Goal: Information Seeking & Learning: Learn about a topic

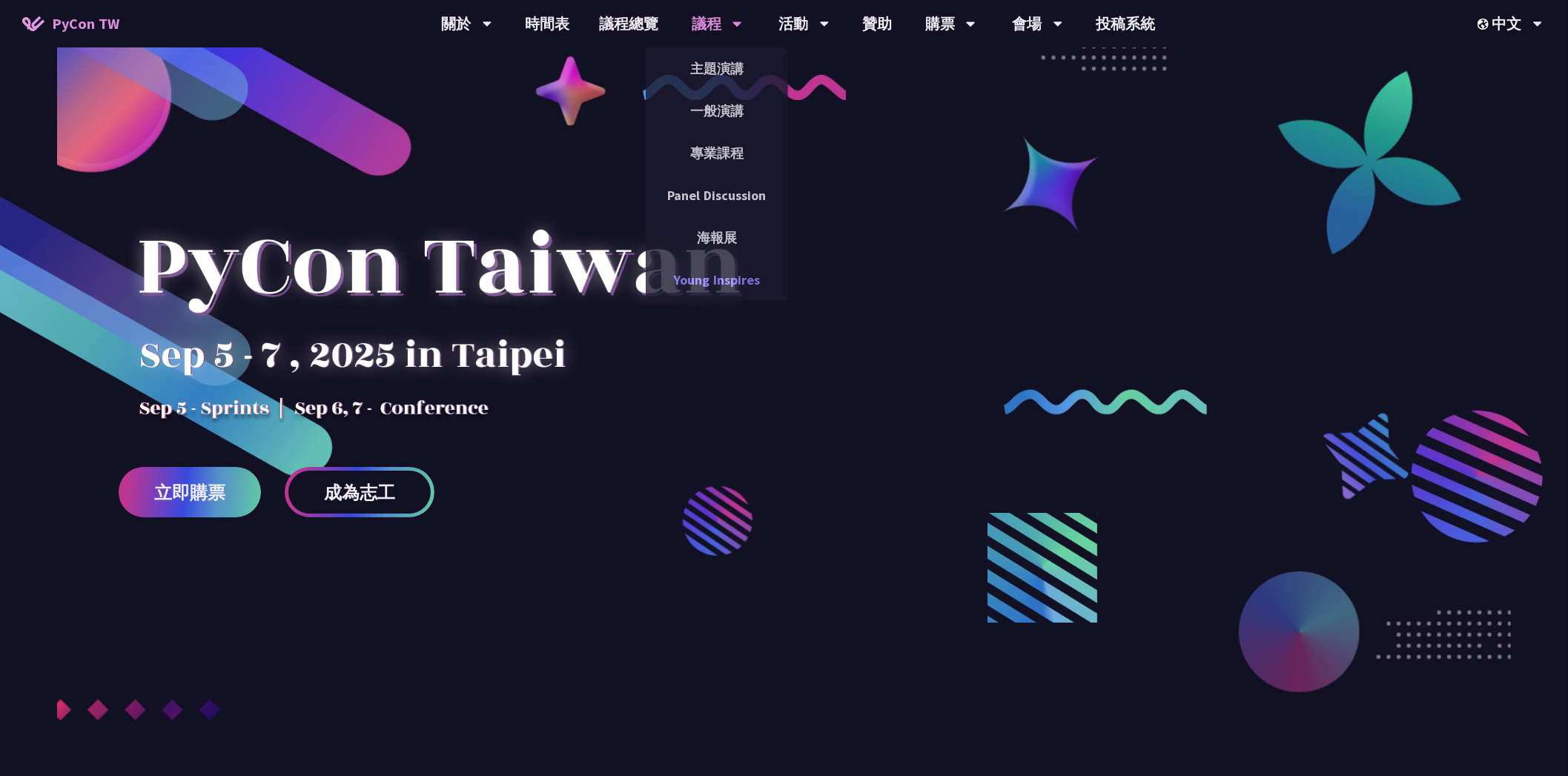
click at [713, 285] on link "Young Inspires" at bounding box center [716, 280] width 142 height 35
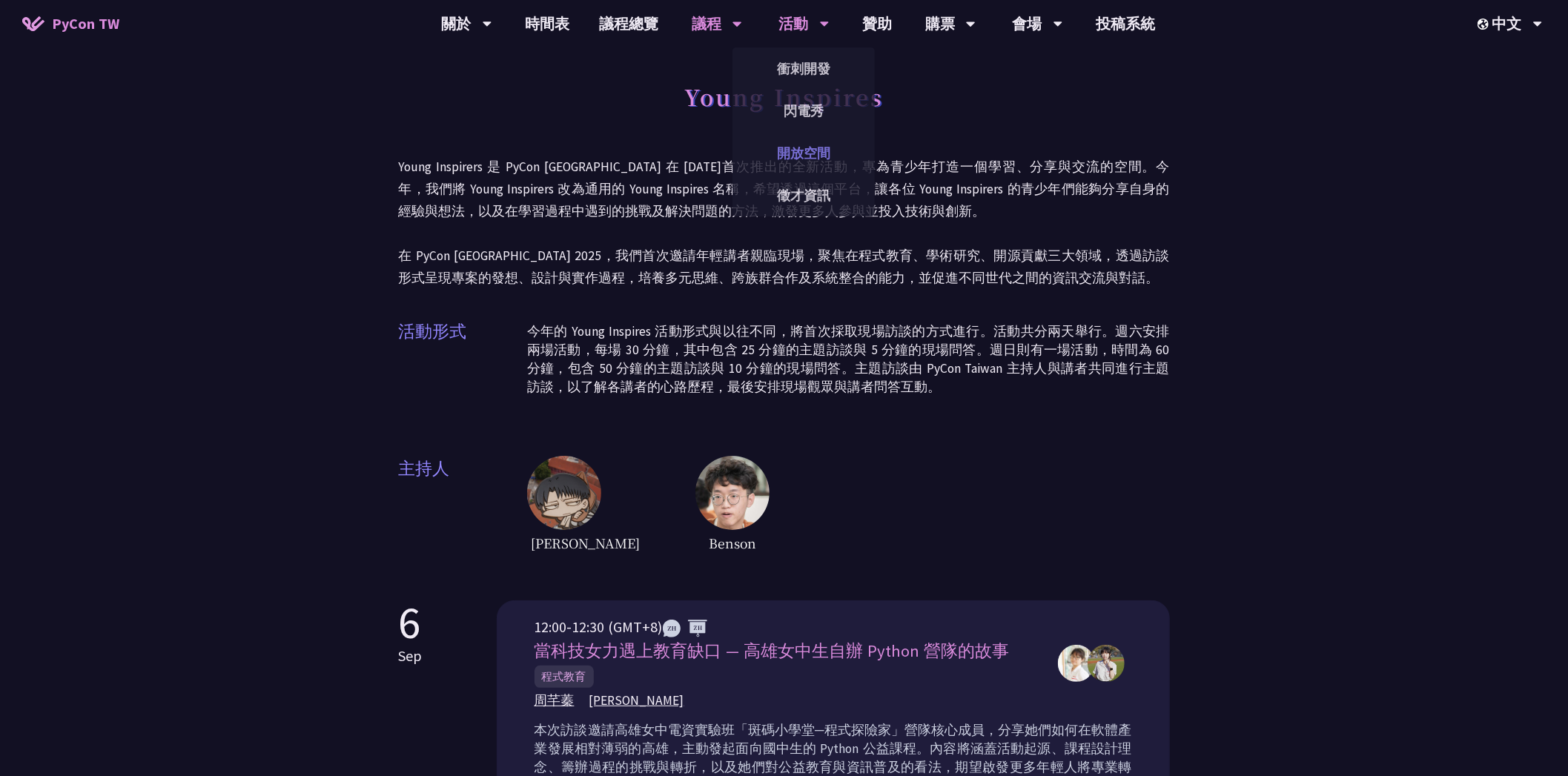
click at [800, 156] on link "開放空間" at bounding box center [803, 153] width 142 height 35
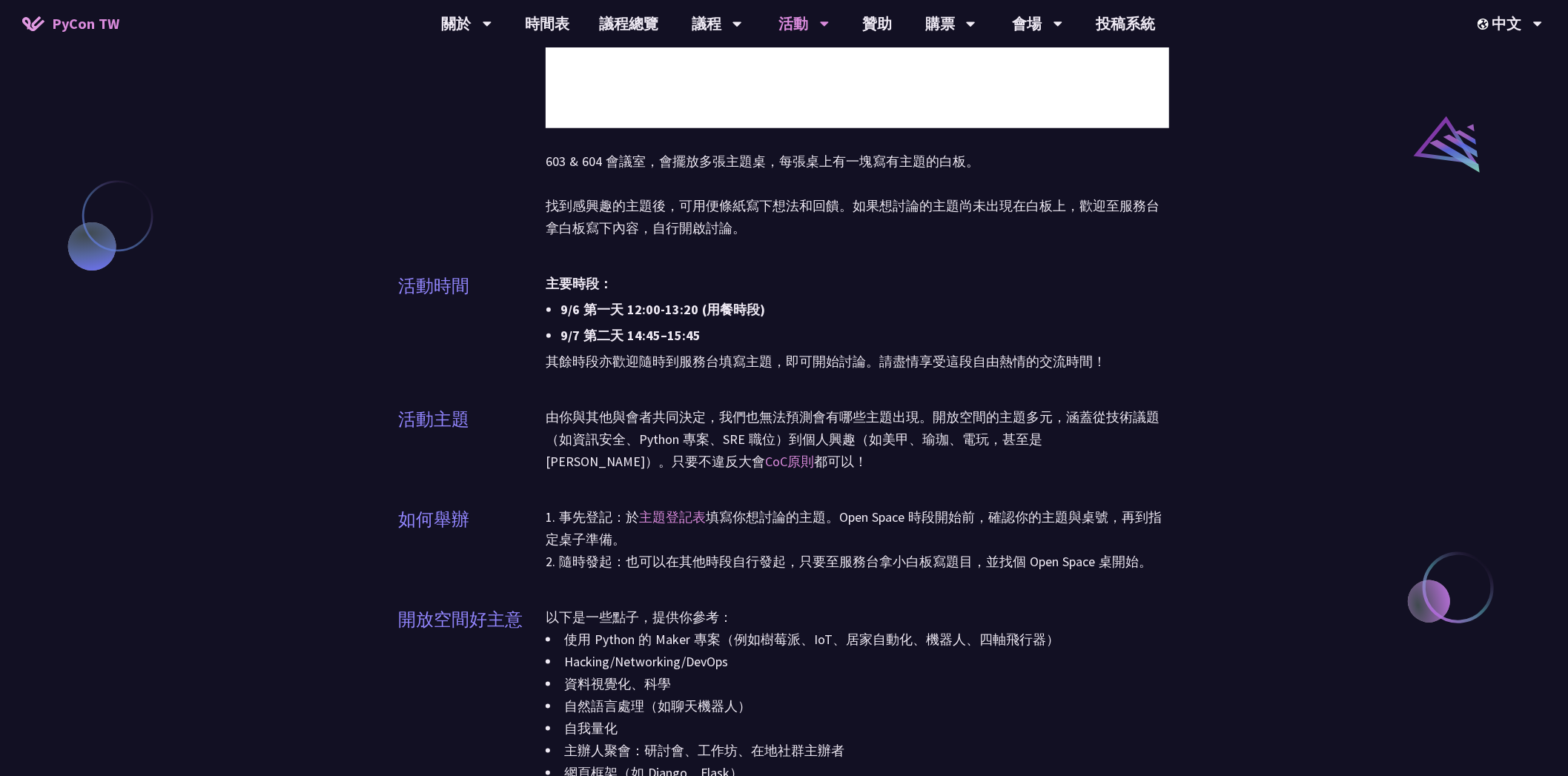
scroll to position [1186, 0]
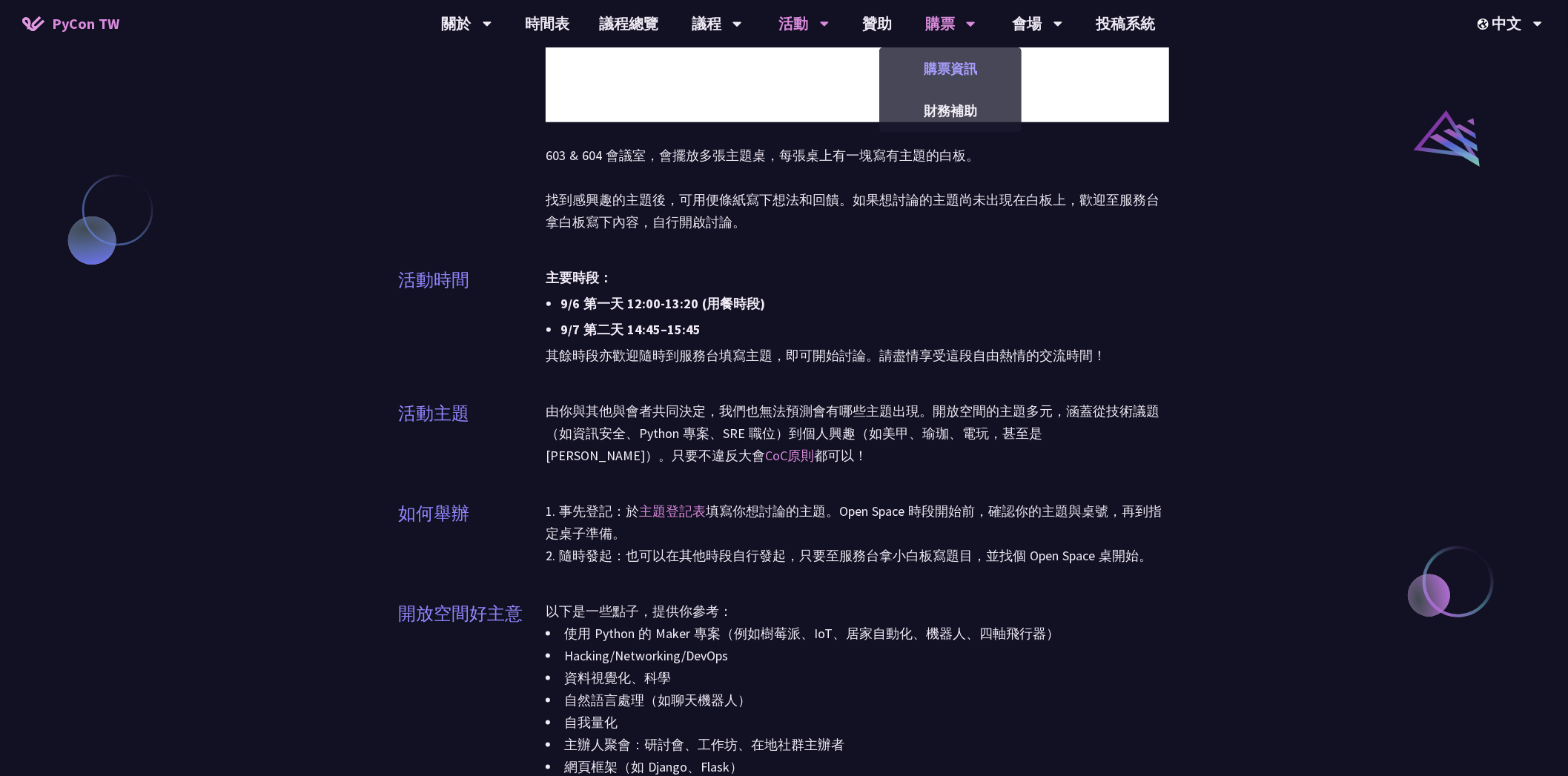
click at [955, 64] on link "購票資訊" at bounding box center [950, 68] width 142 height 35
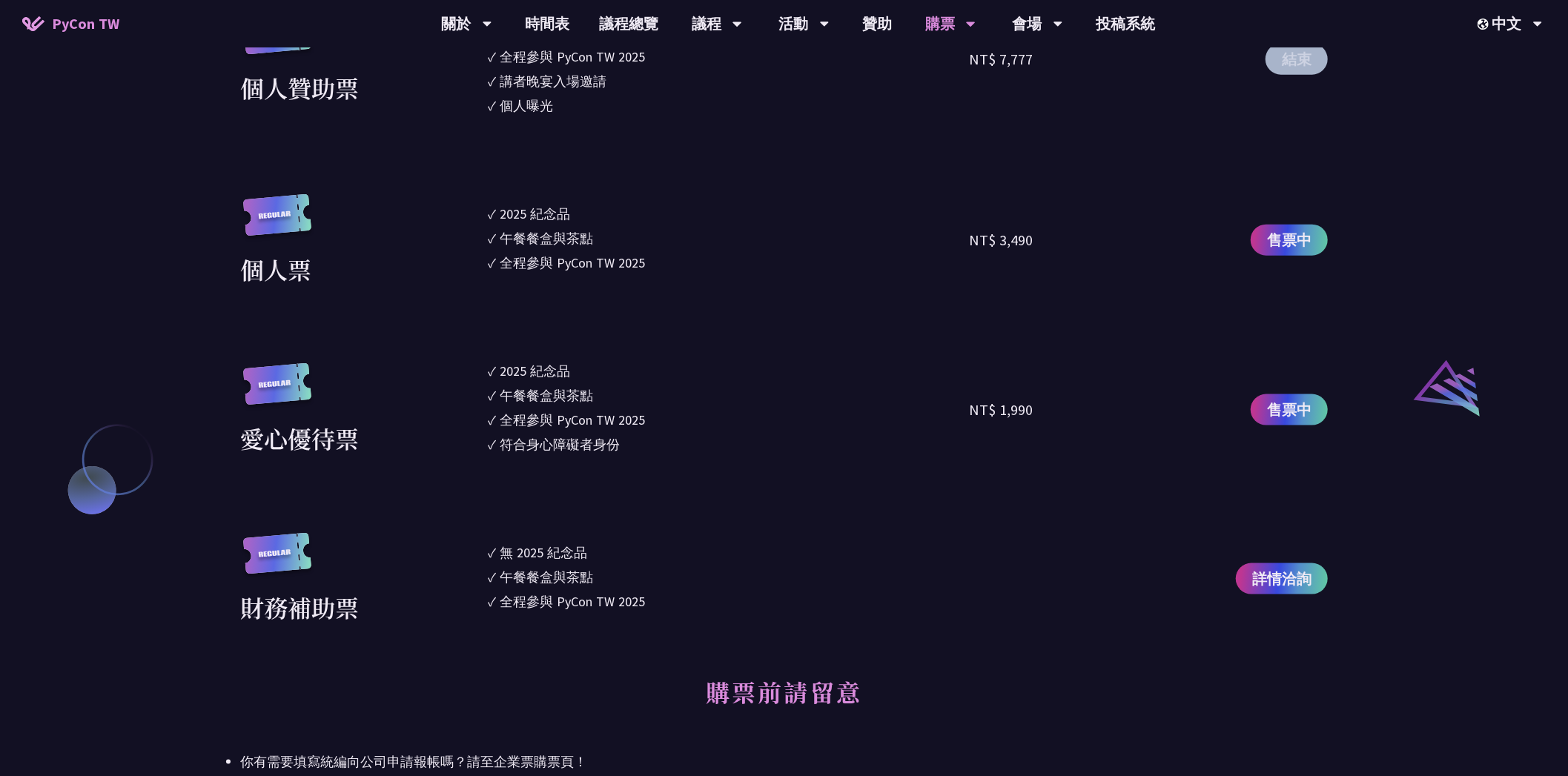
scroll to position [1482, 0]
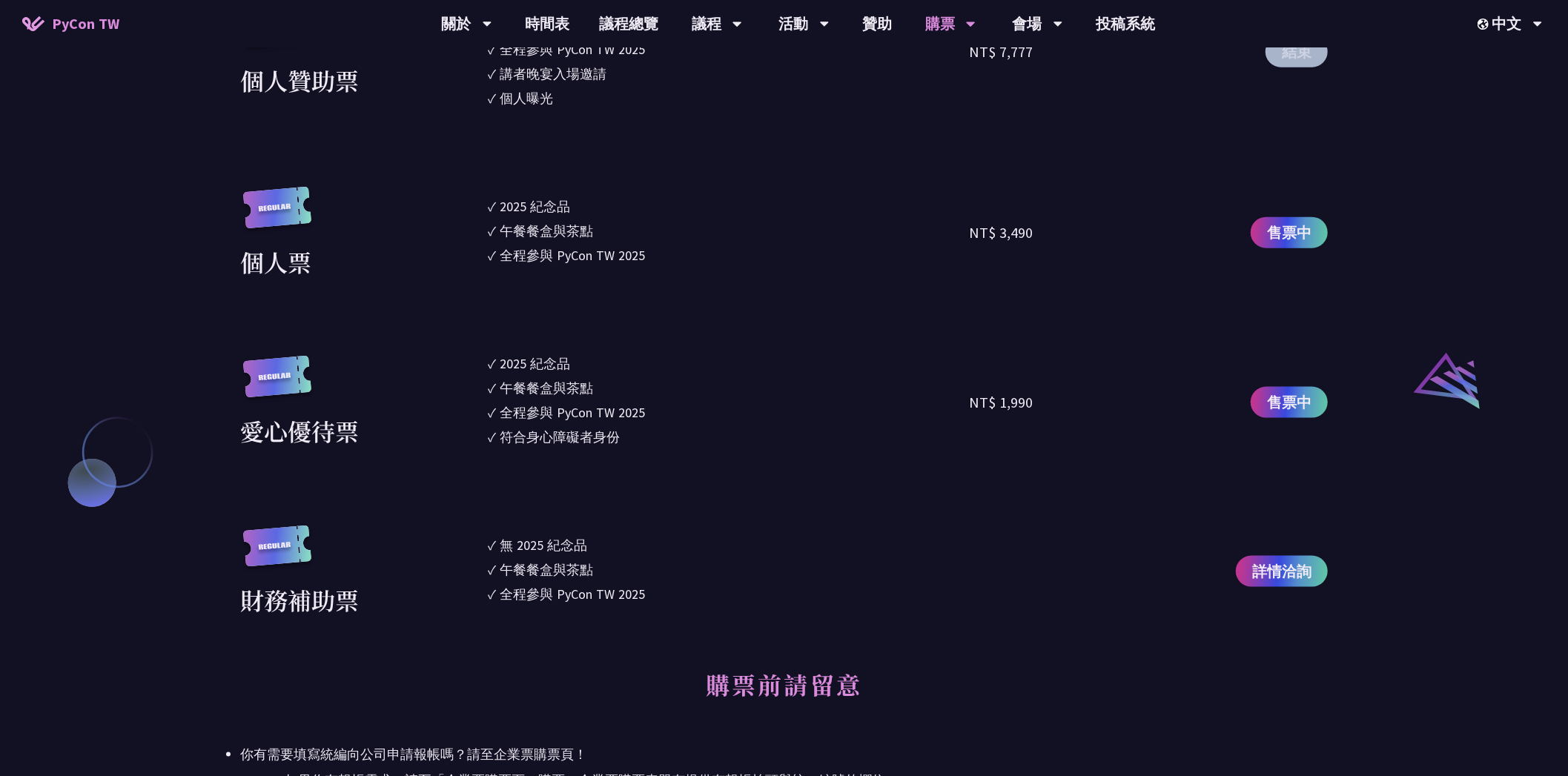
drag, startPoint x: 663, startPoint y: 510, endPoint x: 725, endPoint y: 599, distance: 108.5
click at [725, 599] on section "企業票 ✓ 2025 紀念品 ✓ 午餐餐盒與茶點 ✓ 全程參與 PyCon TW 2025 ✓ 活動結束後一週提供企業報帳發票 NT$ 6,000 售票中 企…" at bounding box center [784, 107] width 1088 height 1020
click at [725, 599] on li "✓ 全程參與 PyCon TW 2025" at bounding box center [729, 594] width 481 height 20
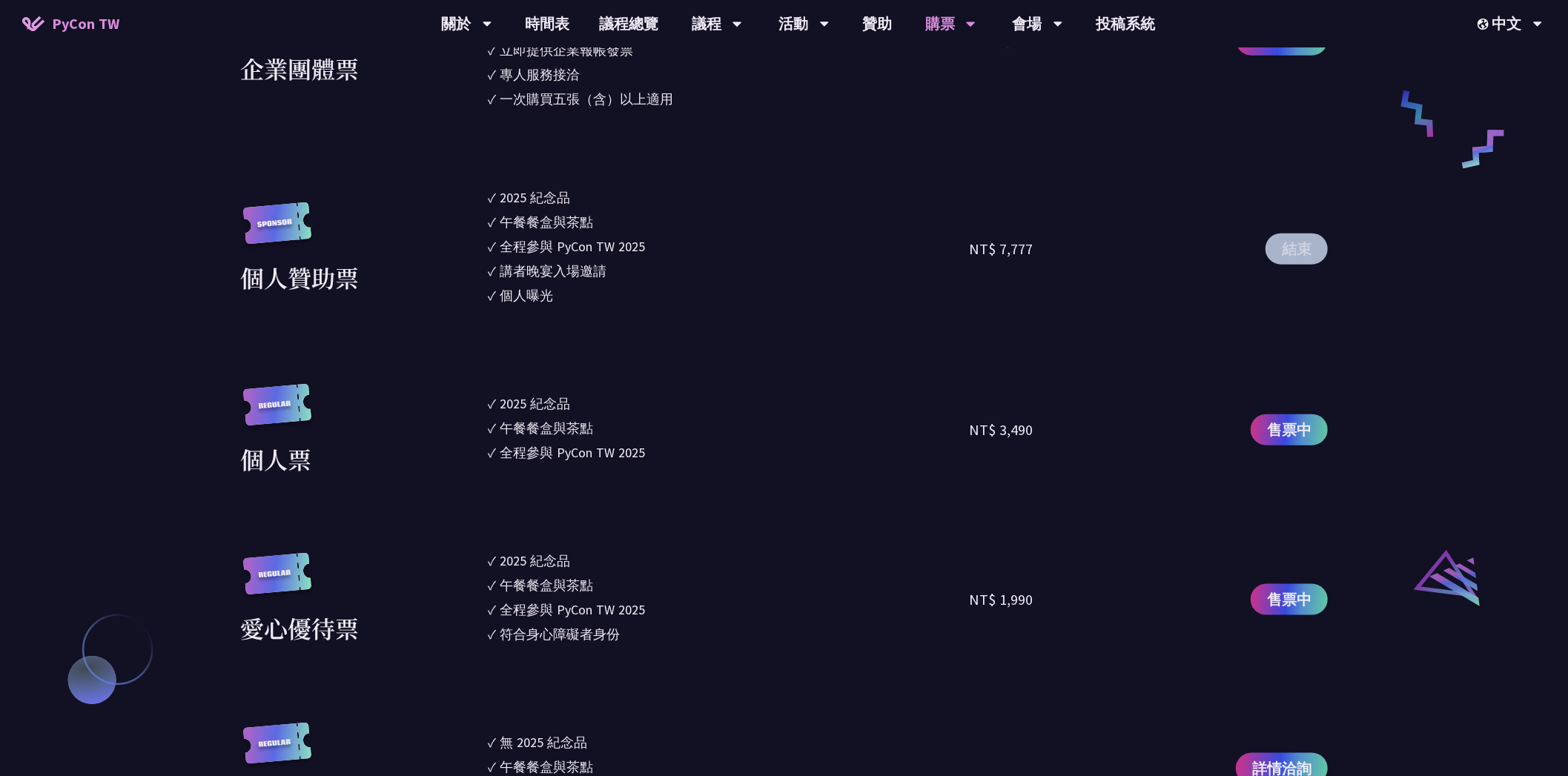
scroll to position [1259, 0]
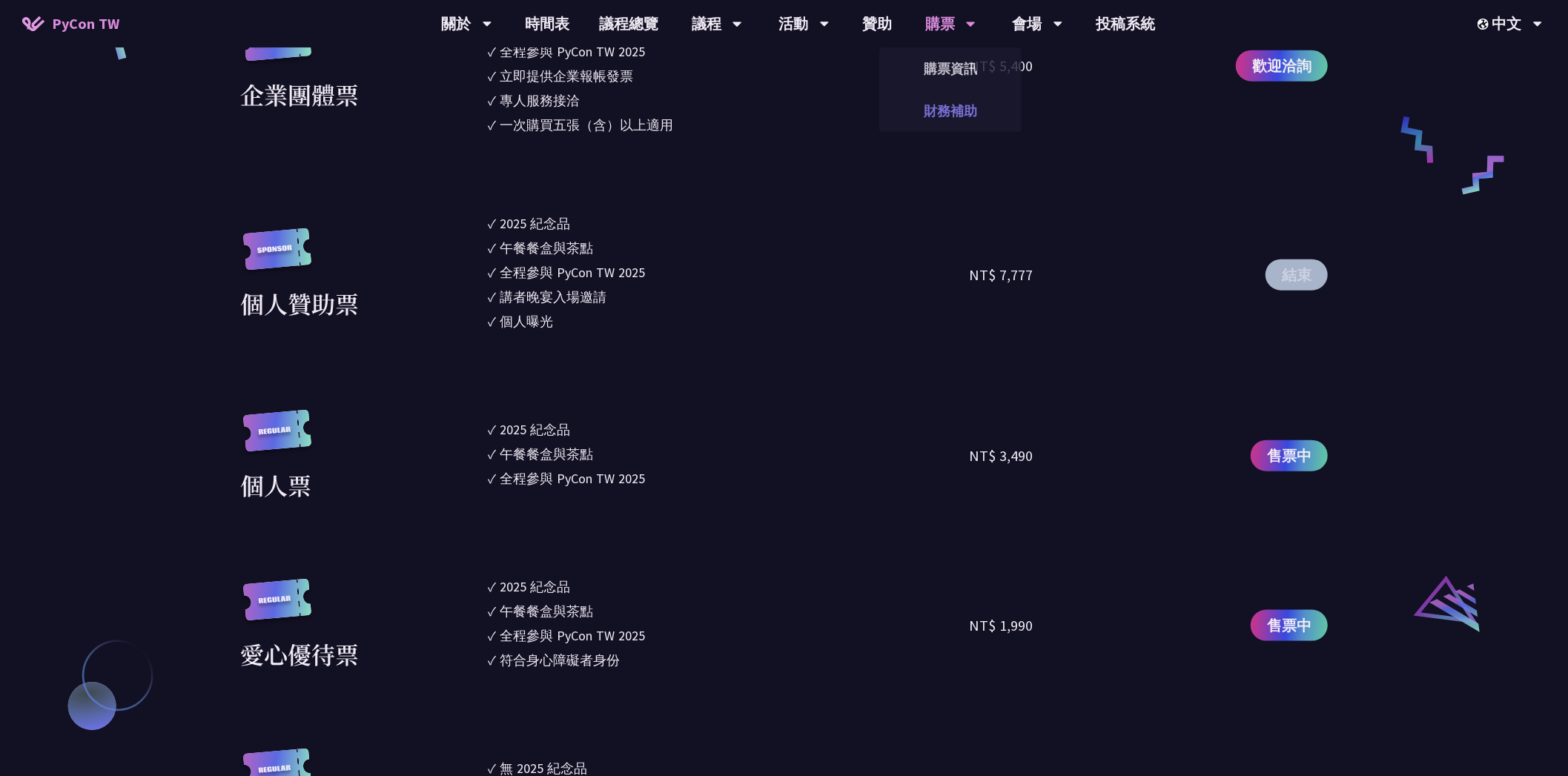
click at [961, 114] on link "財務補助" at bounding box center [950, 111] width 142 height 35
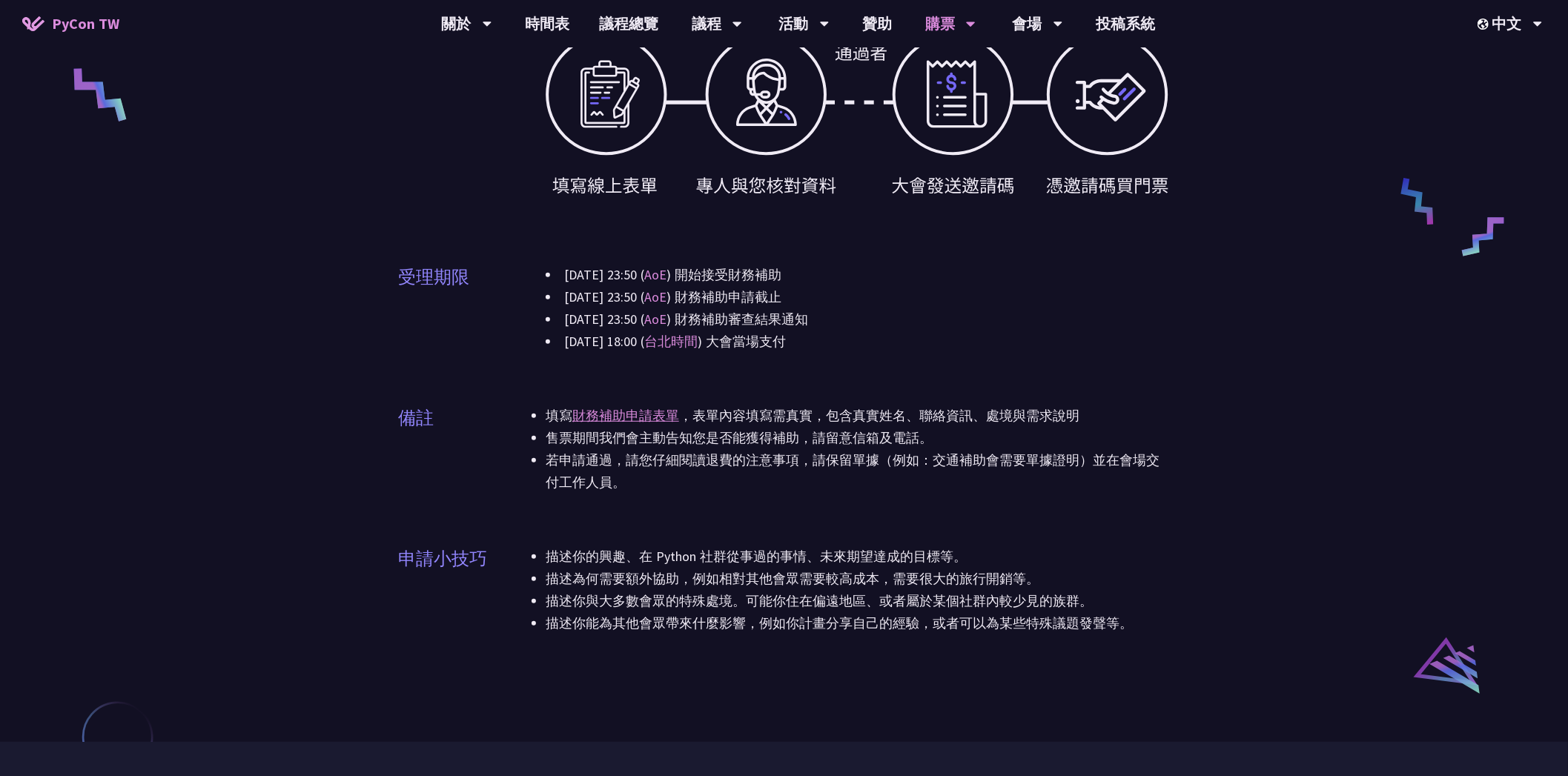
scroll to position [667, 0]
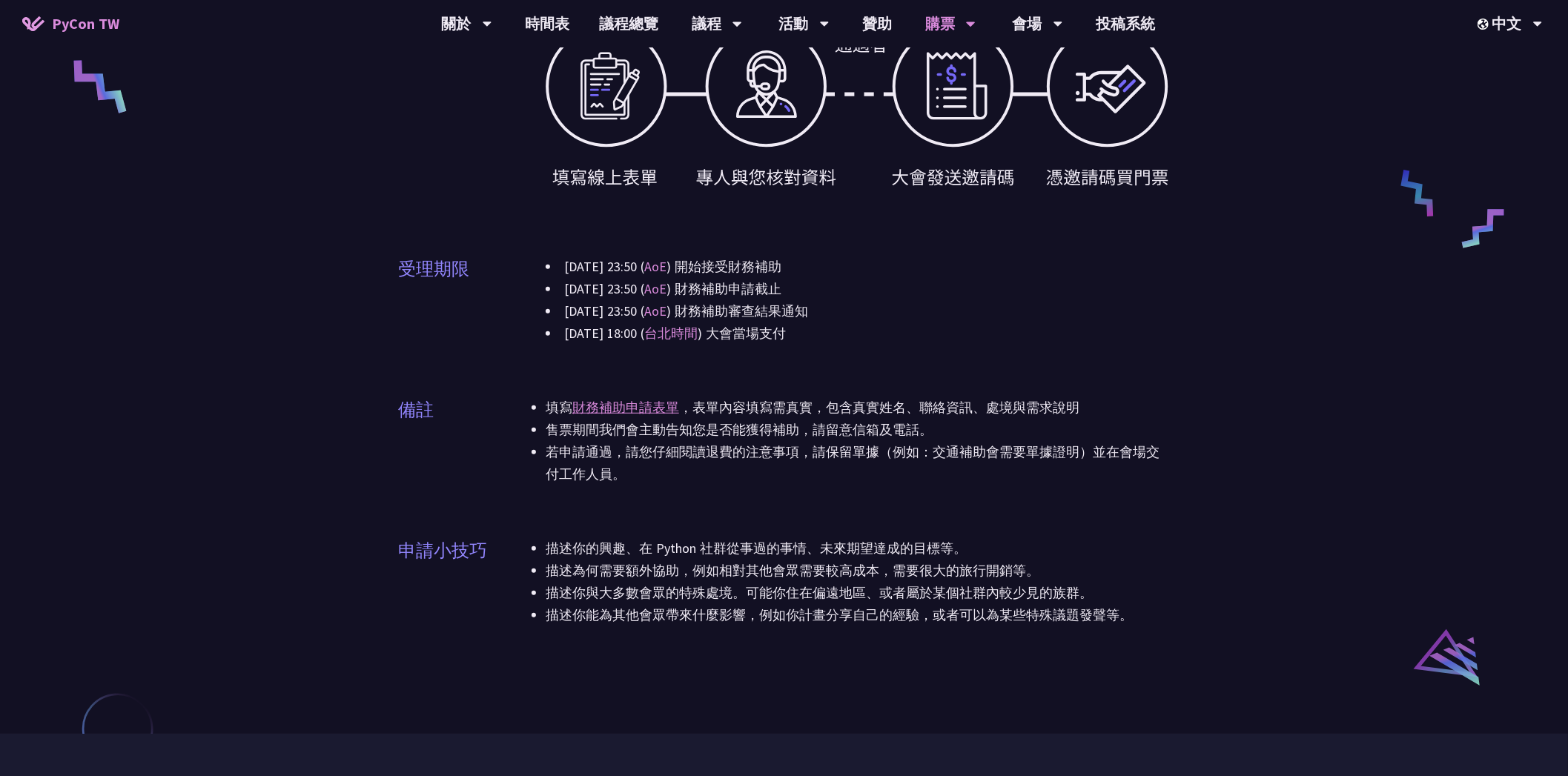
drag, startPoint x: 911, startPoint y: 300, endPoint x: 877, endPoint y: 482, distance: 185.1
click at [877, 482] on div "申請資格 只要你有需要都可以申請，我們盡力協助讓更多人能藉由補助參與會議。 補助項目 大會門票 差旅補助 境內交通：高鐵、台鐵 機票費用：飛機 (經濟艙) 住…" at bounding box center [784, 128] width 771 height 1034
click at [877, 482] on li "若申請通過，請您仔細閱讀退費的注意事項，請保留單據（例如：交通補助會需要單據證明）並在會場交付工作人員。" at bounding box center [858, 463] width 624 height 45
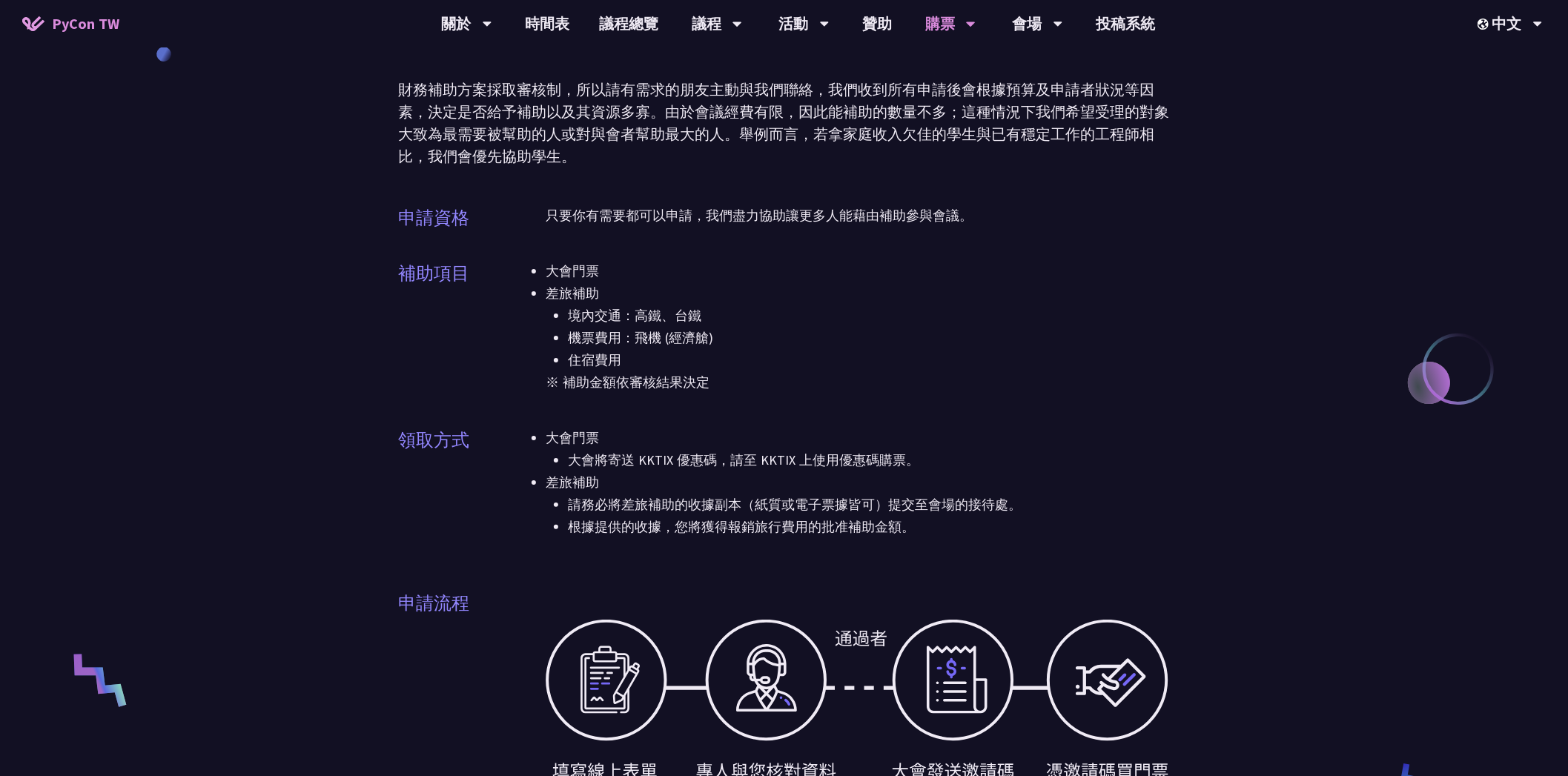
scroll to position [0, 0]
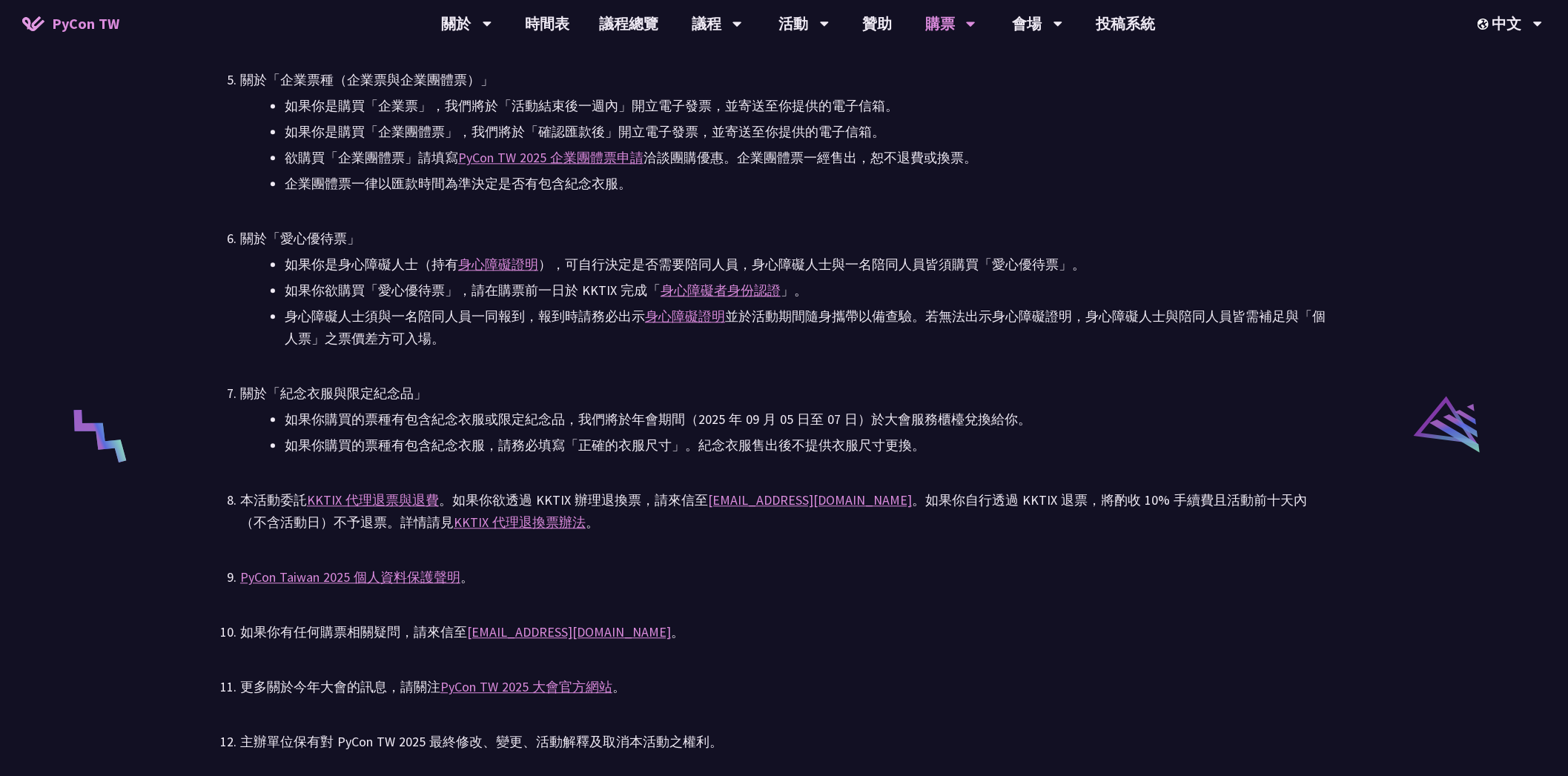
scroll to position [2805, 0]
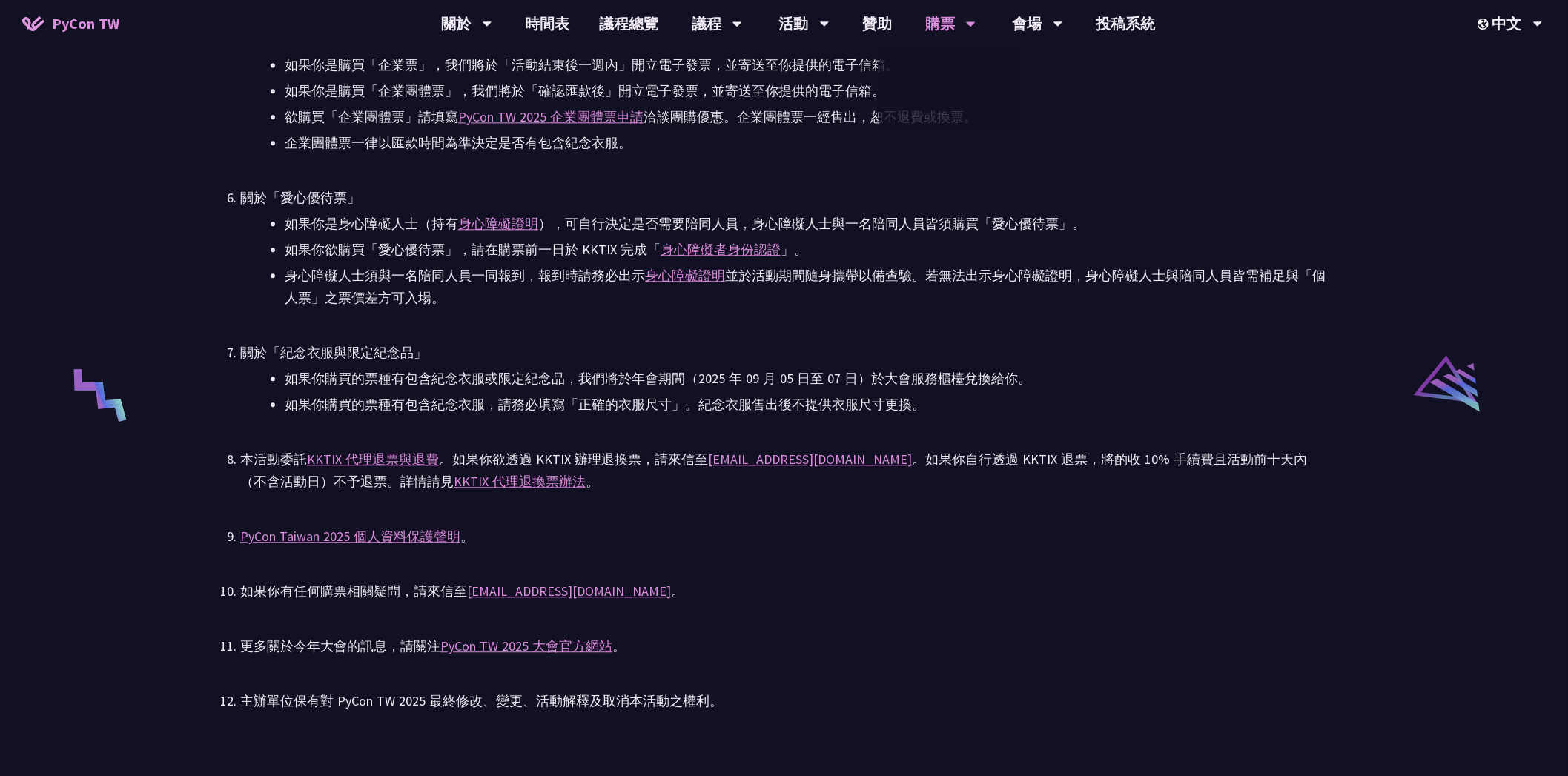
click at [975, 298] on li "身心障礙人士須與一名陪同人員一同報到，報到時請務必出示 身心障礙證明 並於活動期間隨身攜帶以備查驗。若無法出示身心障礙證明，身心障礙人士與陪同人員皆需補足與「…" at bounding box center [806, 287] width 1043 height 45
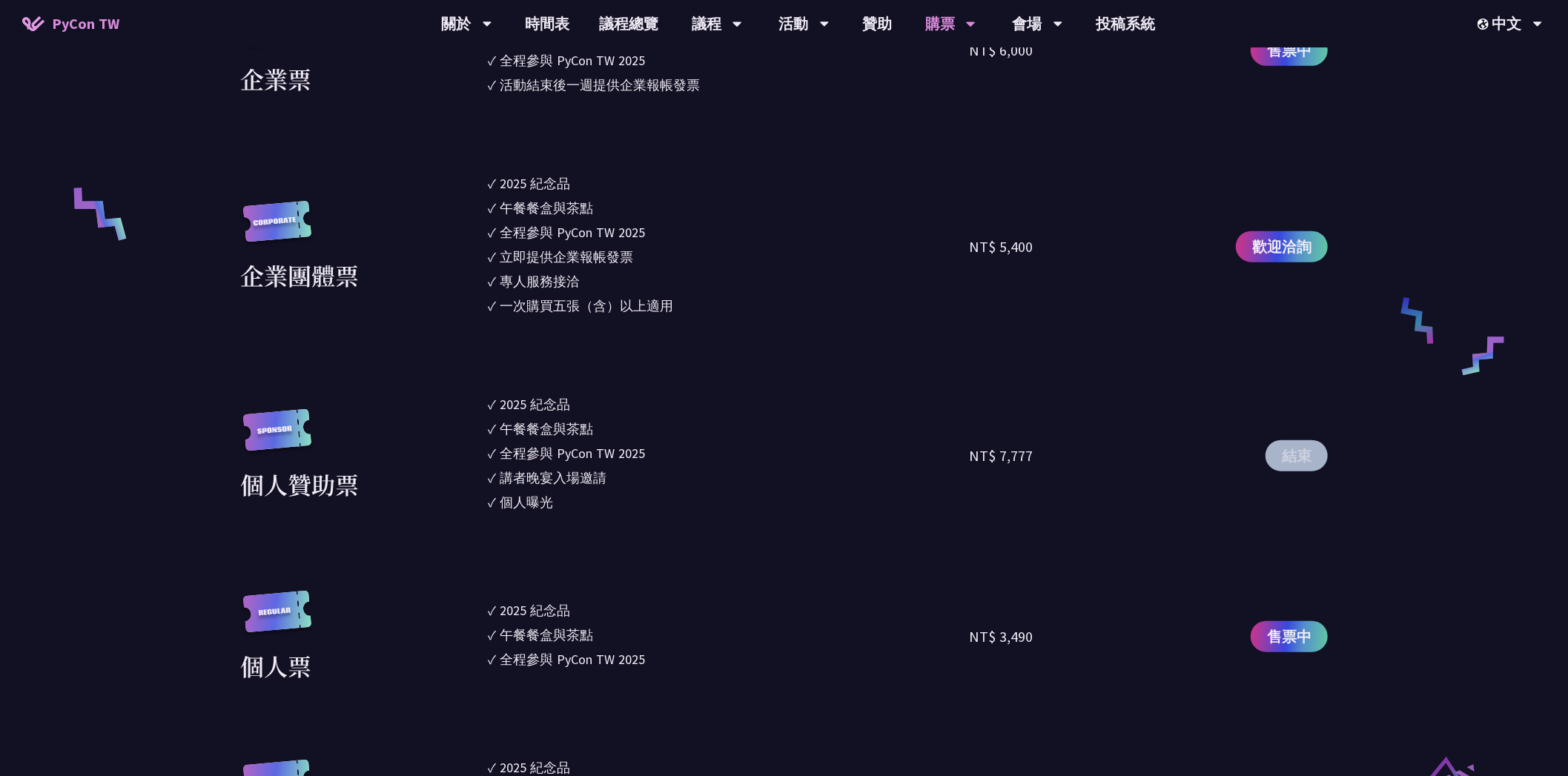
scroll to position [1112, 0]
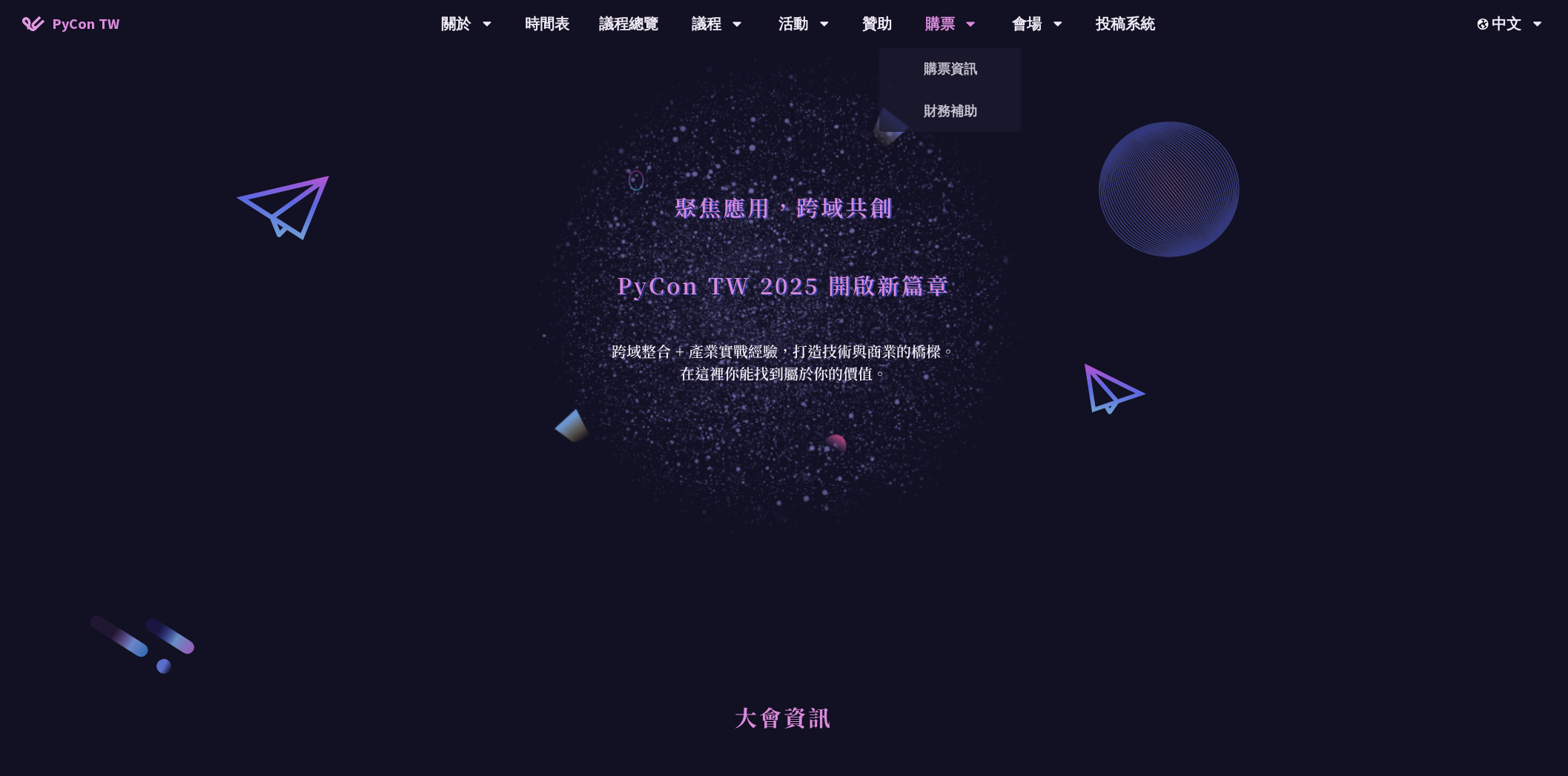
click at [934, 22] on div "購票" at bounding box center [951, 24] width 51 height 48
click at [938, 80] on link "購票資訊" at bounding box center [950, 68] width 142 height 35
click at [942, 69] on link "購票資訊" at bounding box center [950, 68] width 142 height 35
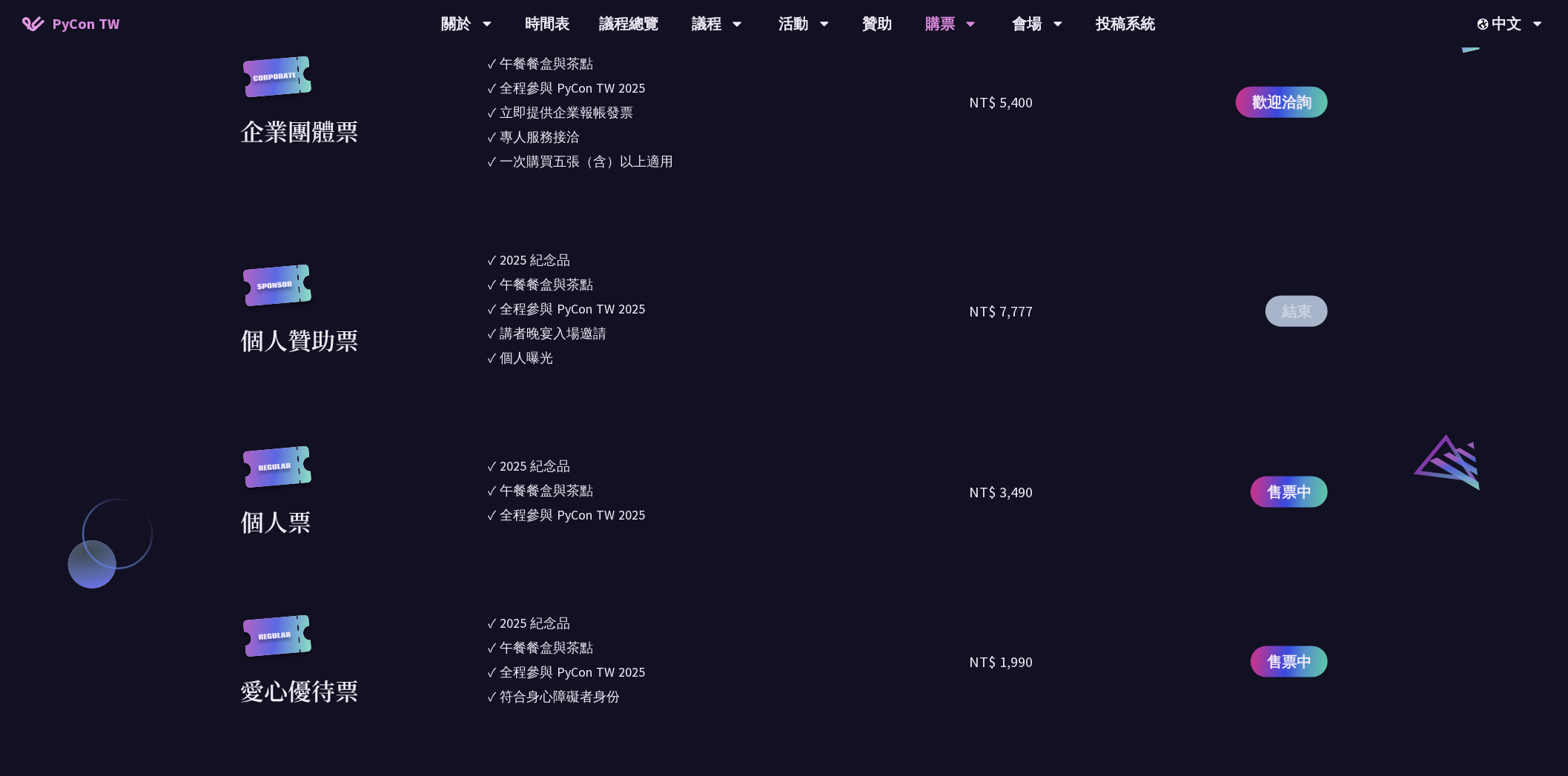
scroll to position [1482, 0]
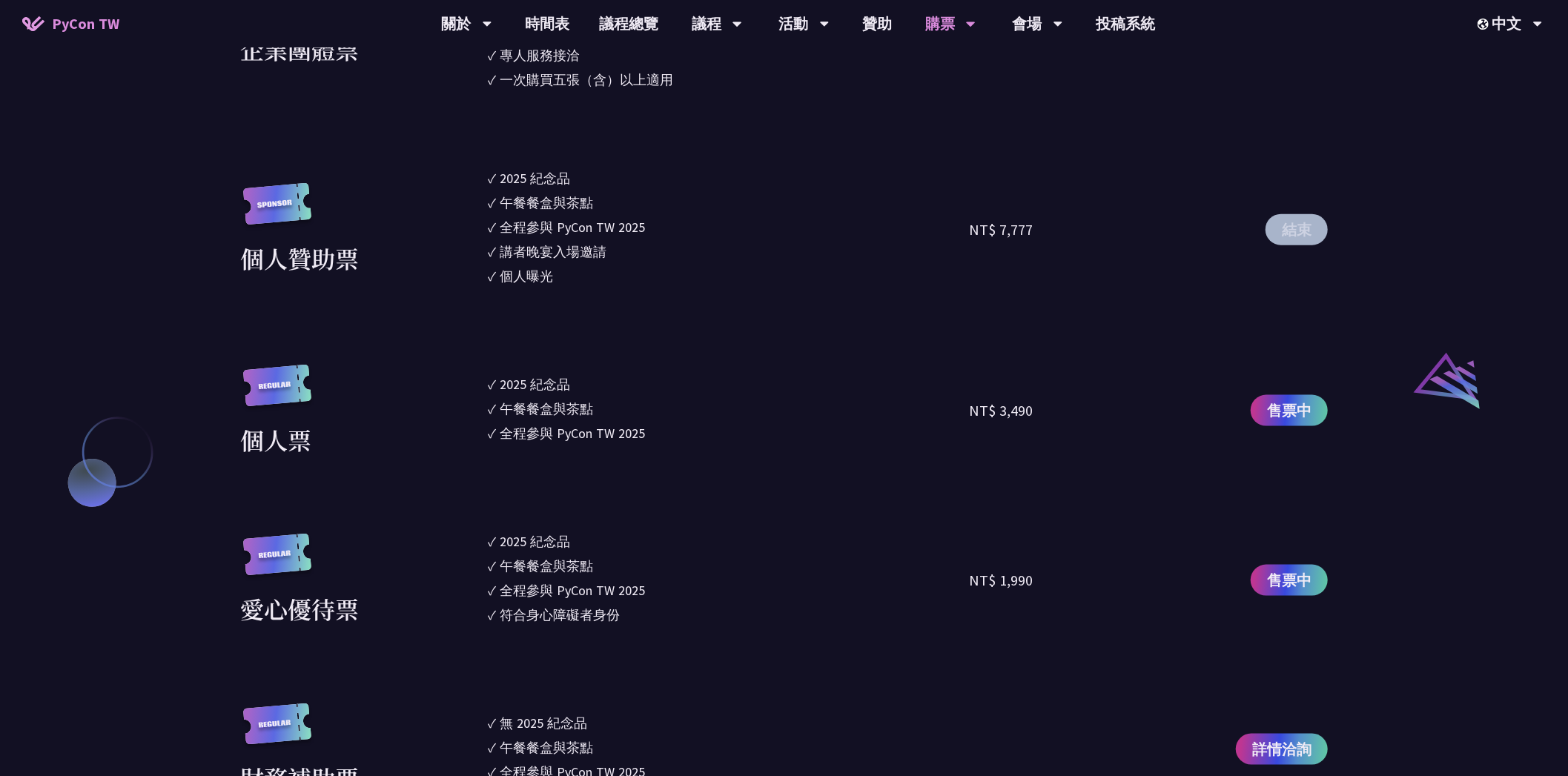
click at [1208, 285] on div "NT$ 7,777" at bounding box center [1089, 229] width 241 height 122
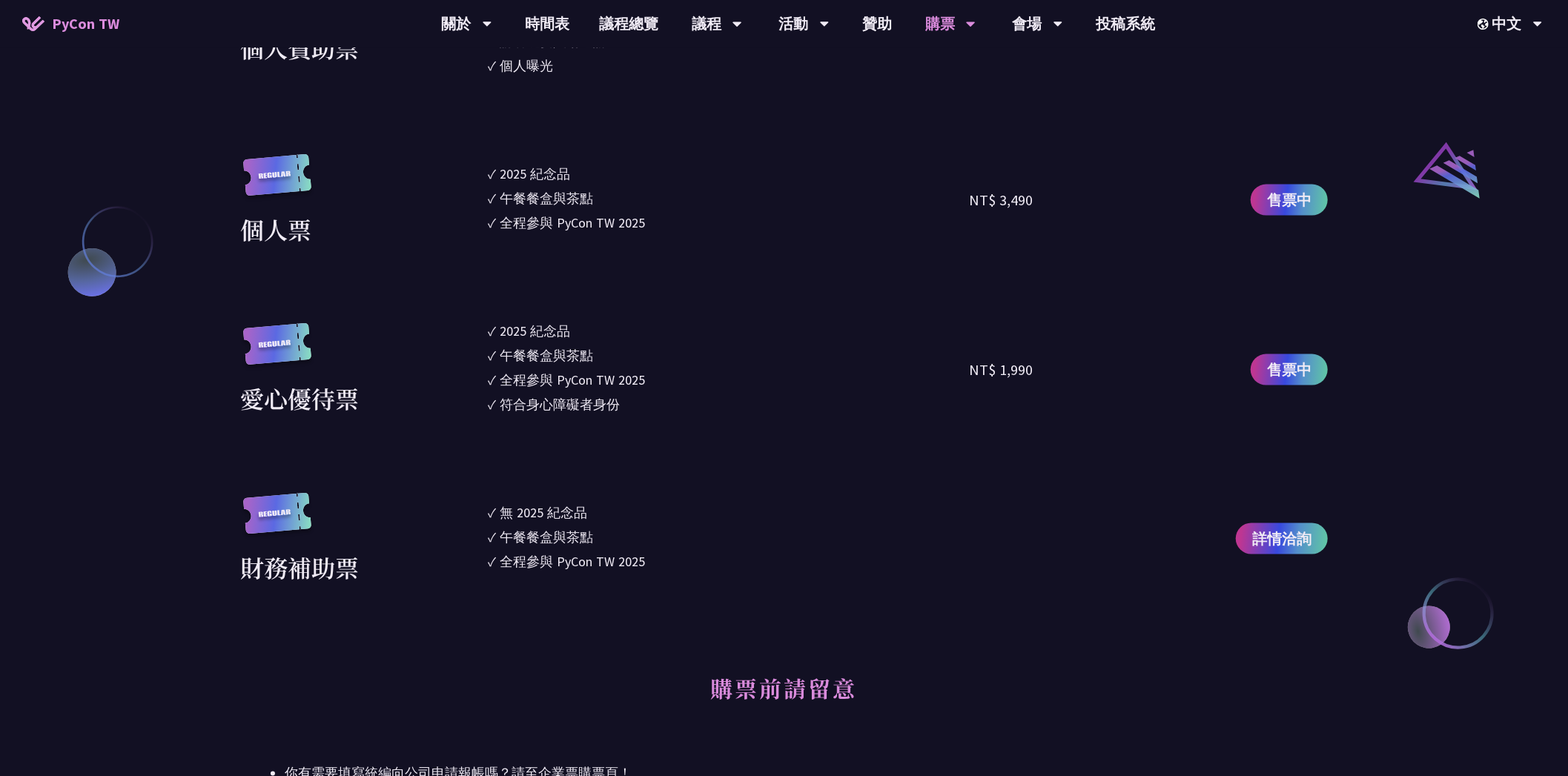
scroll to position [1704, 0]
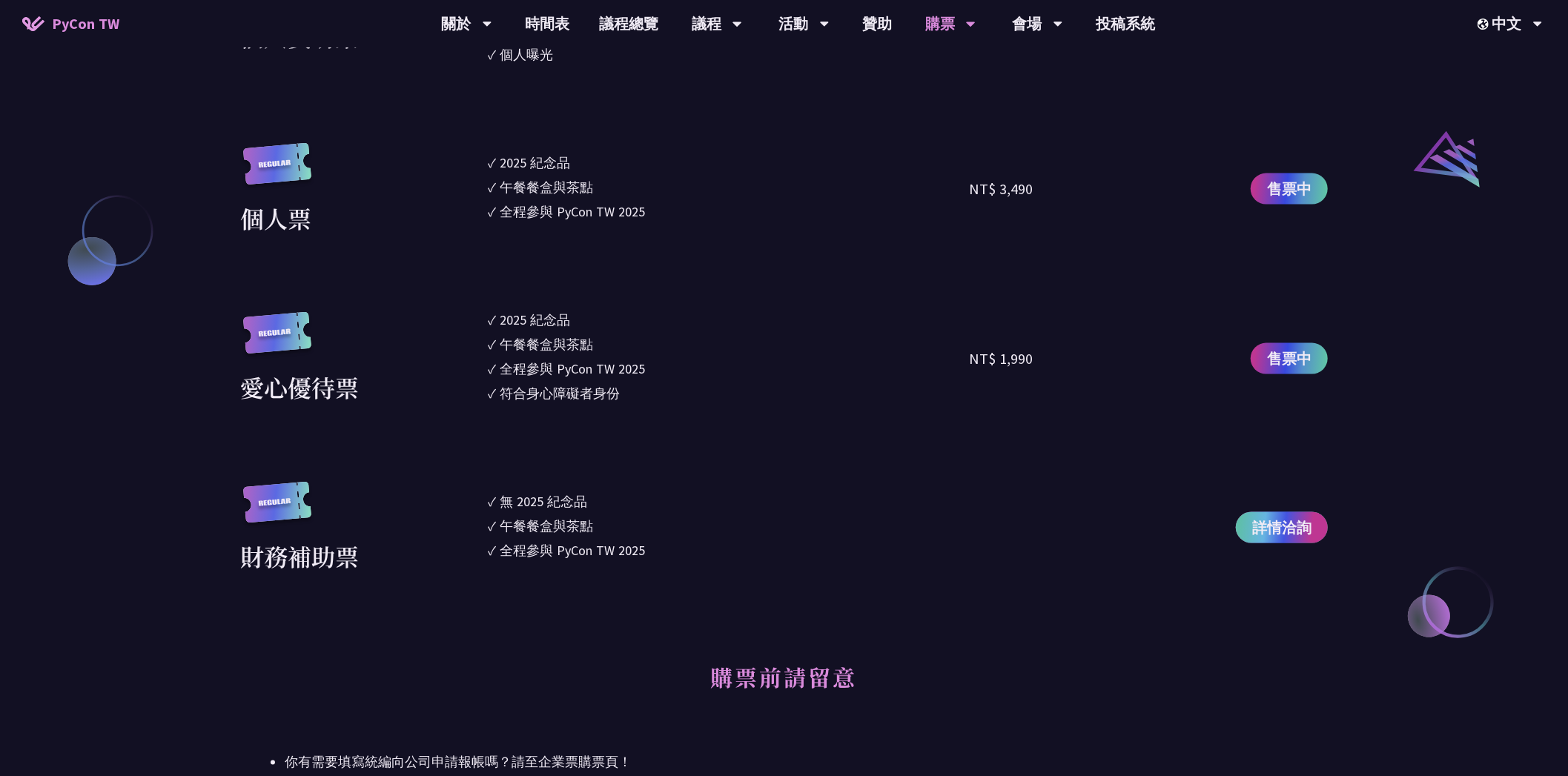
click at [1274, 524] on span "詳情洽詢" at bounding box center [1281, 527] width 59 height 22
